Goal: Navigation & Orientation: Understand site structure

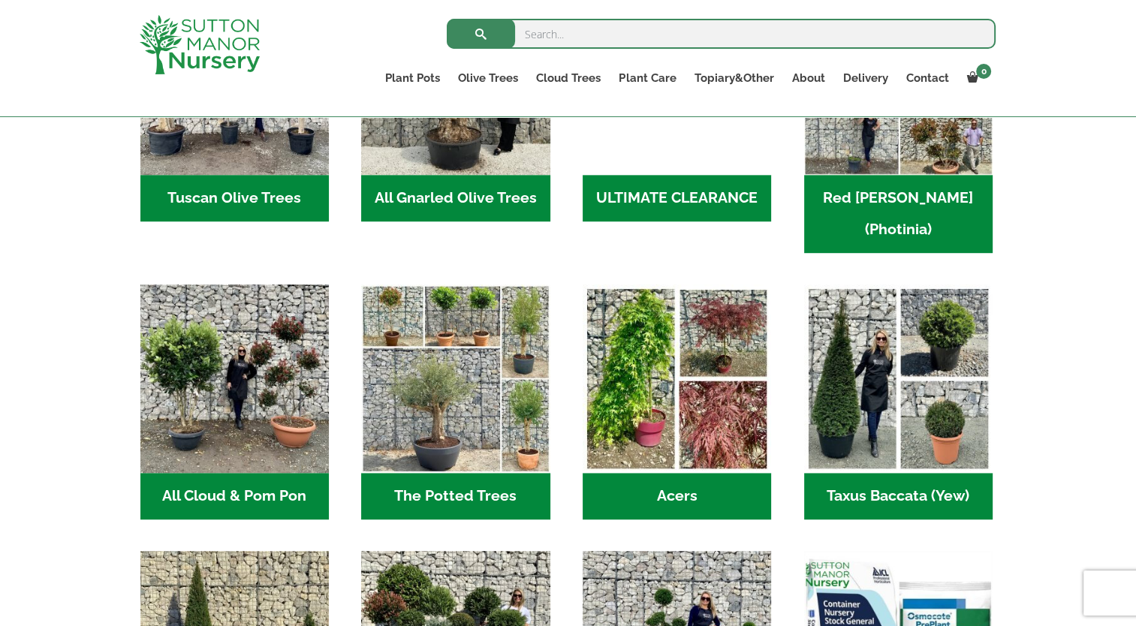
scroll to position [908, 0]
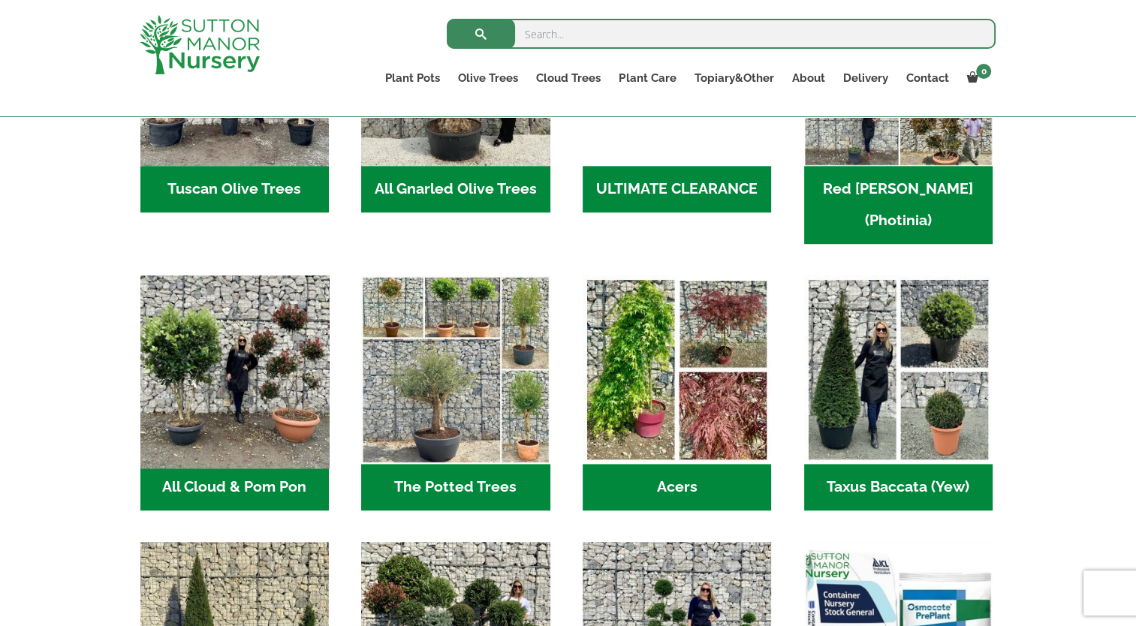
click at [214, 354] on img "Visit product category All Cloud & Pom Pon" at bounding box center [234, 369] width 198 height 198
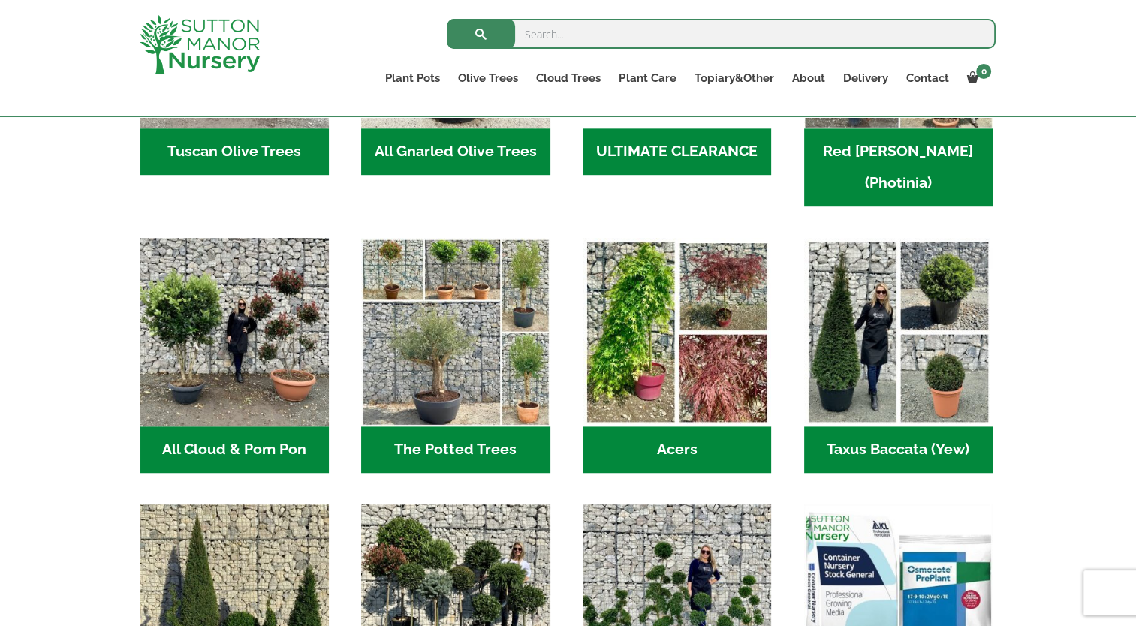
scroll to position [943, 0]
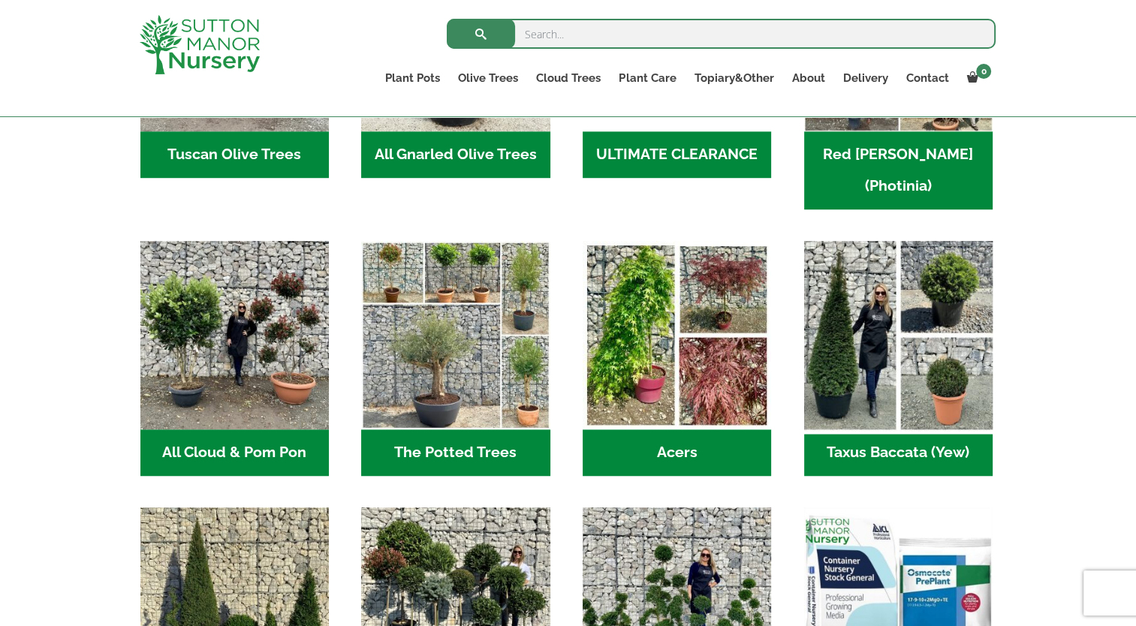
click at [876, 339] on img "Visit product category Taxus Baccata (Yew)" at bounding box center [898, 335] width 198 height 198
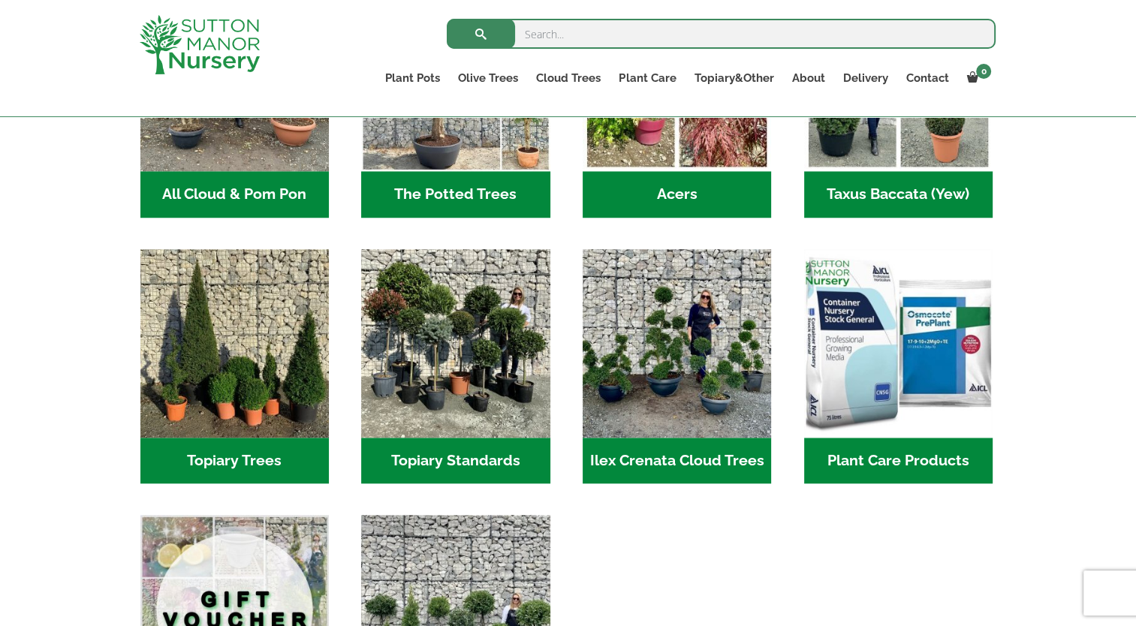
scroll to position [1213, 0]
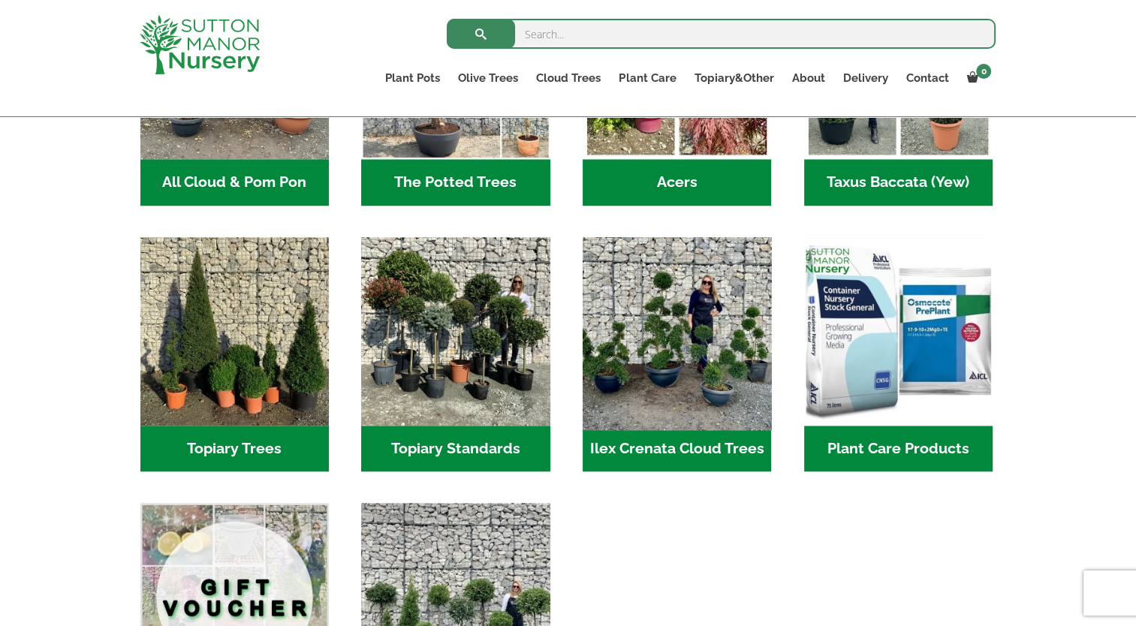
click at [718, 314] on img "Visit product category Ilex Crenata Cloud Trees" at bounding box center [677, 331] width 198 height 198
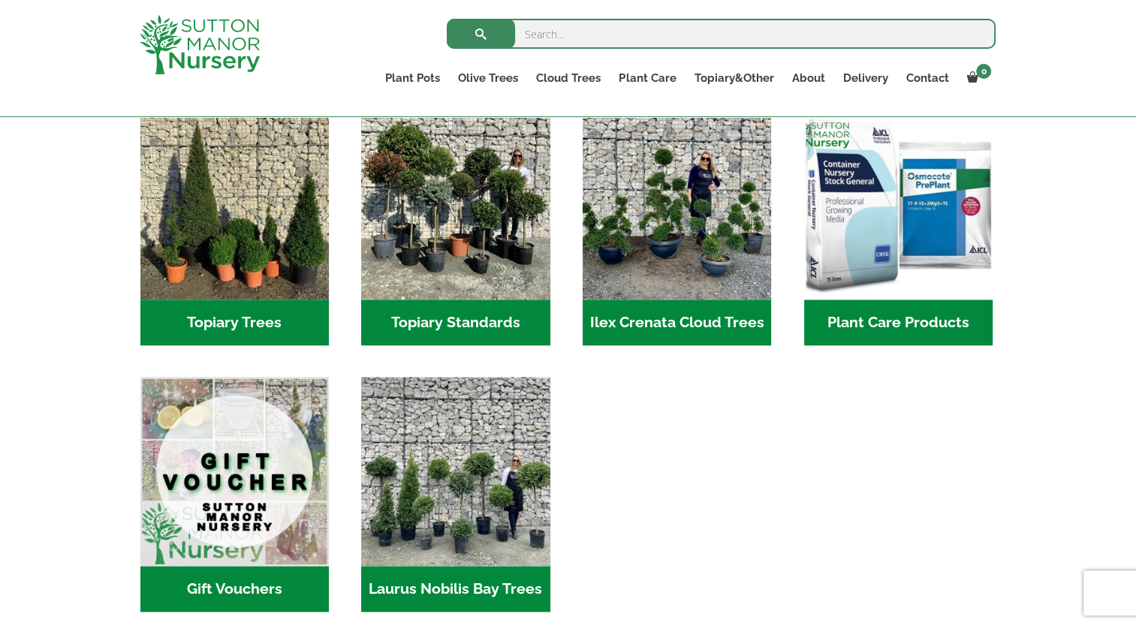
scroll to position [968, 0]
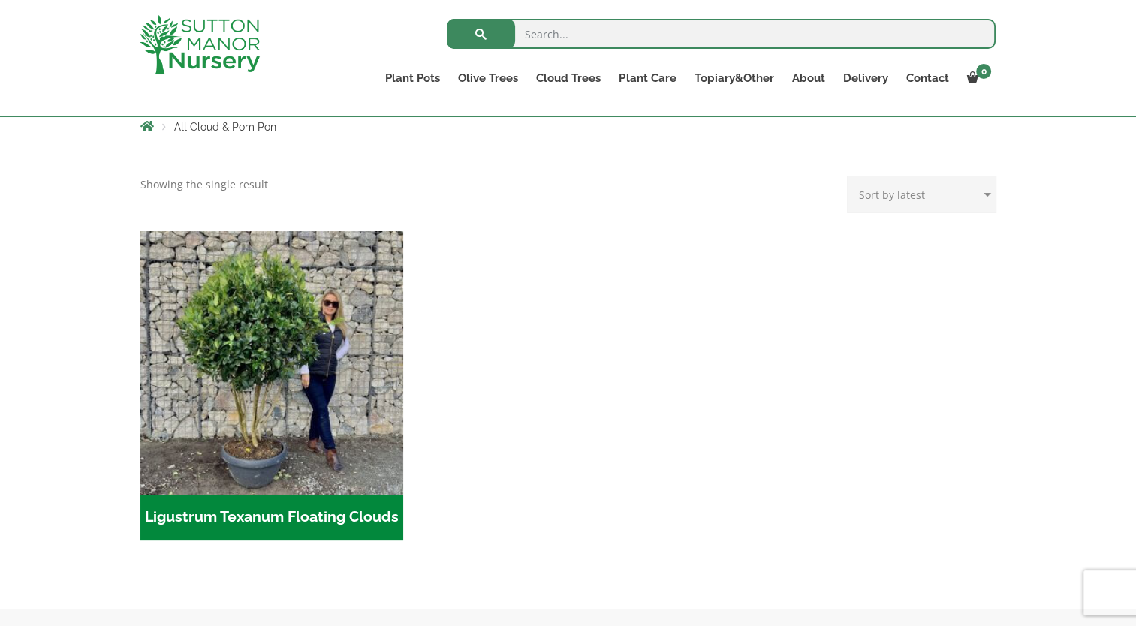
scroll to position [261, 0]
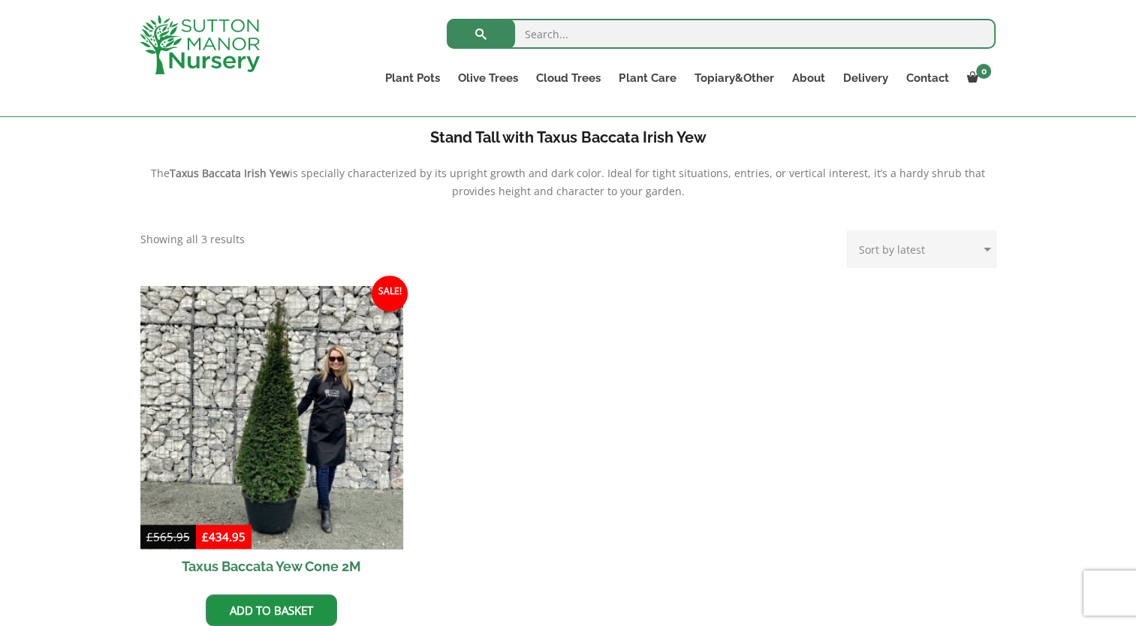
scroll to position [519, 0]
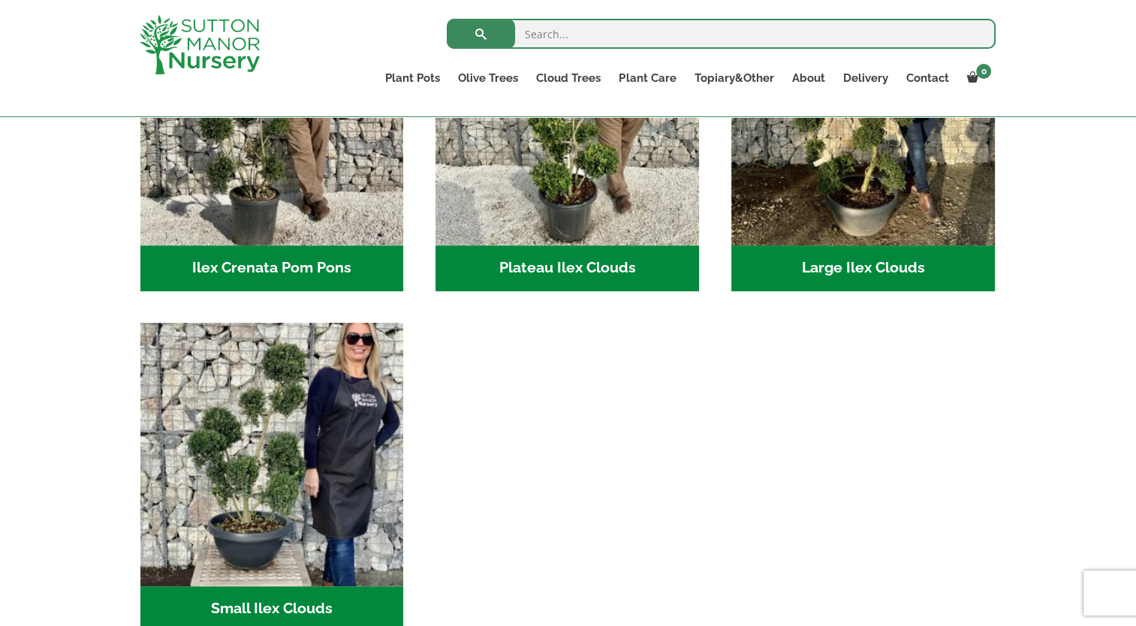
scroll to position [522, 0]
